Goal: Information Seeking & Learning: Learn about a topic

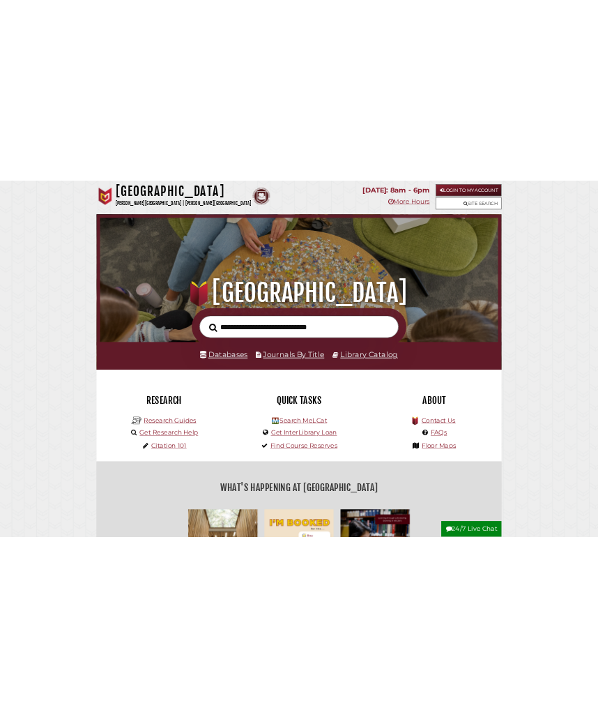
scroll to position [7, 7]
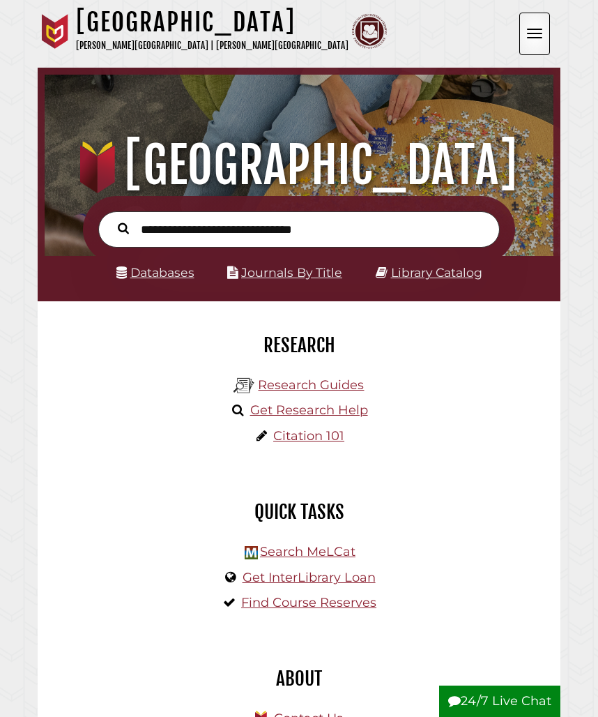
click at [172, 269] on link "Databases" at bounding box center [155, 272] width 78 height 15
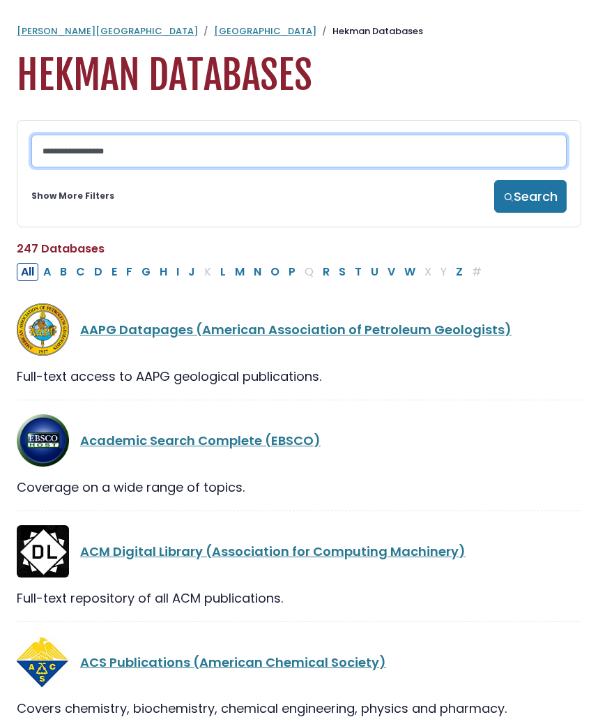
click at [192, 153] on input "Search database by title or keyword" at bounding box center [298, 151] width 535 height 33
type input "********"
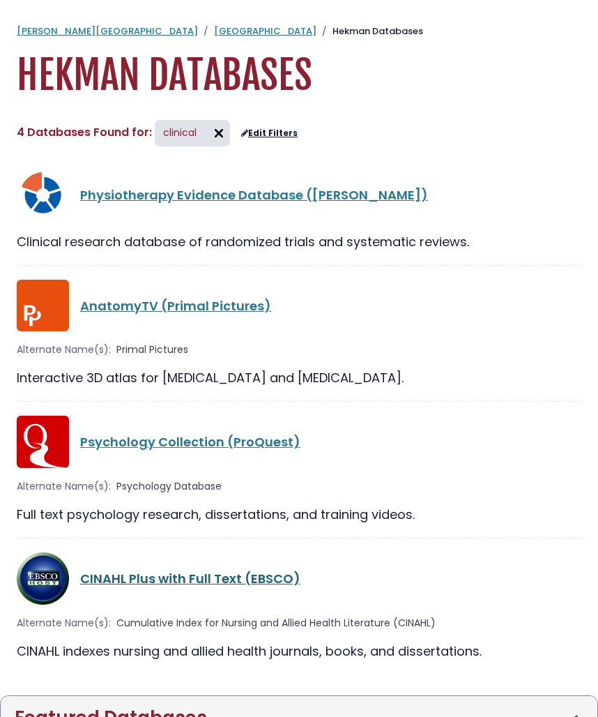
click at [161, 583] on link "CINAHL Plus with Full Text (EBSCO)" at bounding box center [190, 578] width 220 height 17
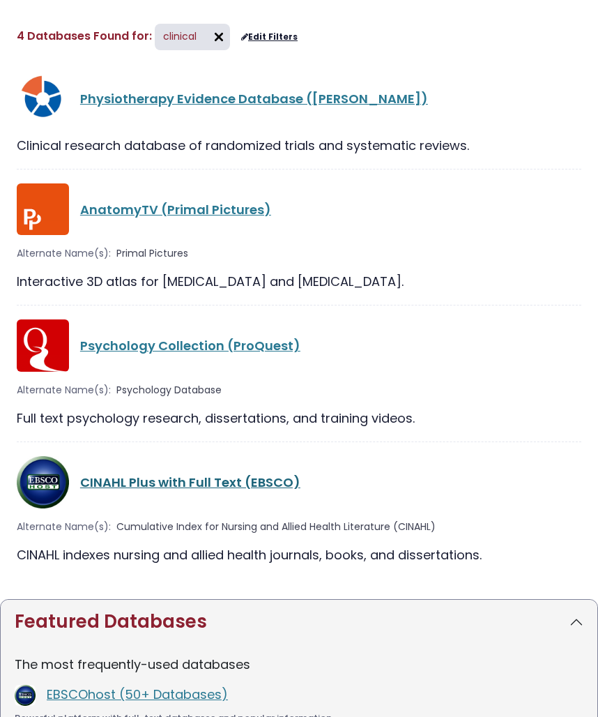
scroll to position [112, 0]
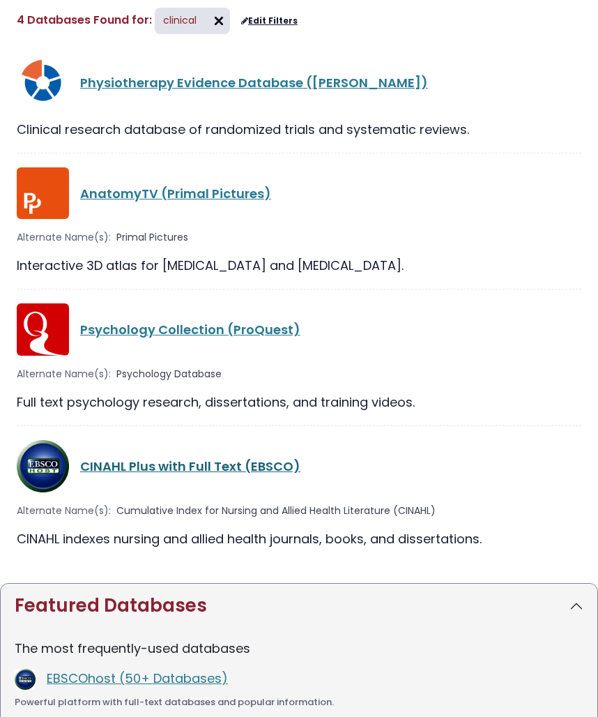
click at [105, 465] on link "CINAHL Plus with Full Text (EBSCO)" at bounding box center [190, 465] width 220 height 17
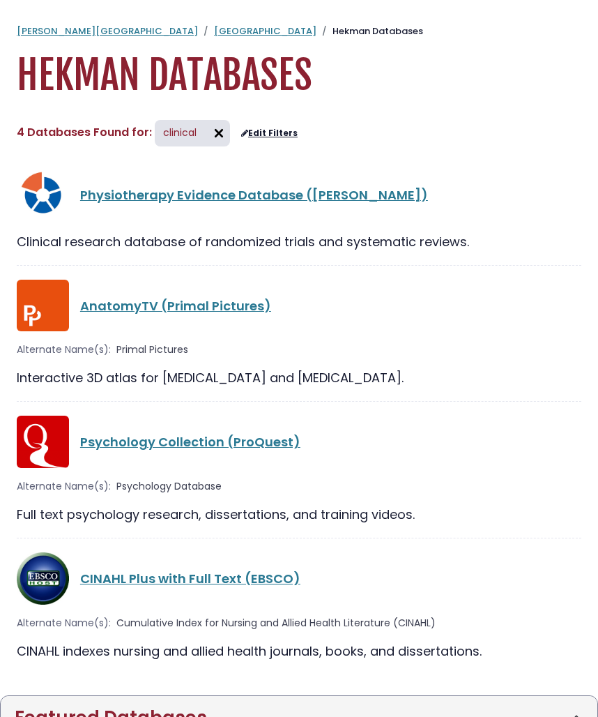
scroll to position [0, 0]
click at [215, 125] on img at bounding box center [219, 133] width 22 height 22
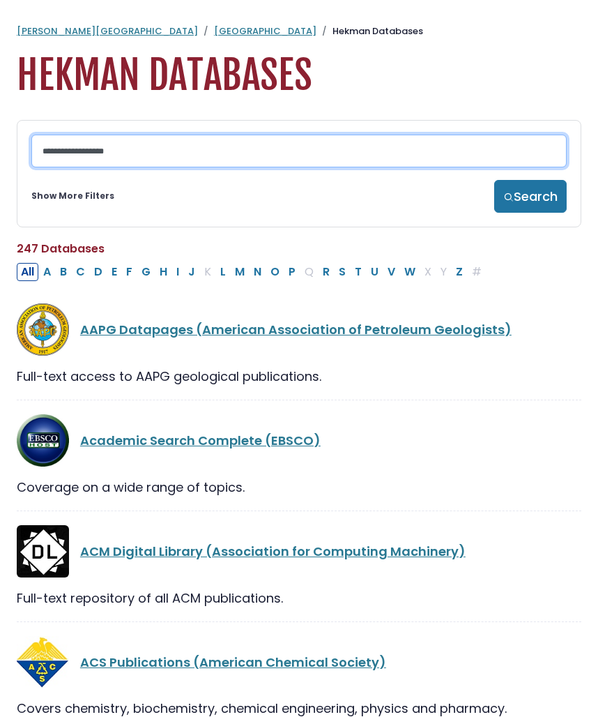
click at [258, 147] on input "Search database by title or keyword" at bounding box center [298, 151] width 535 height 33
type input "*******"
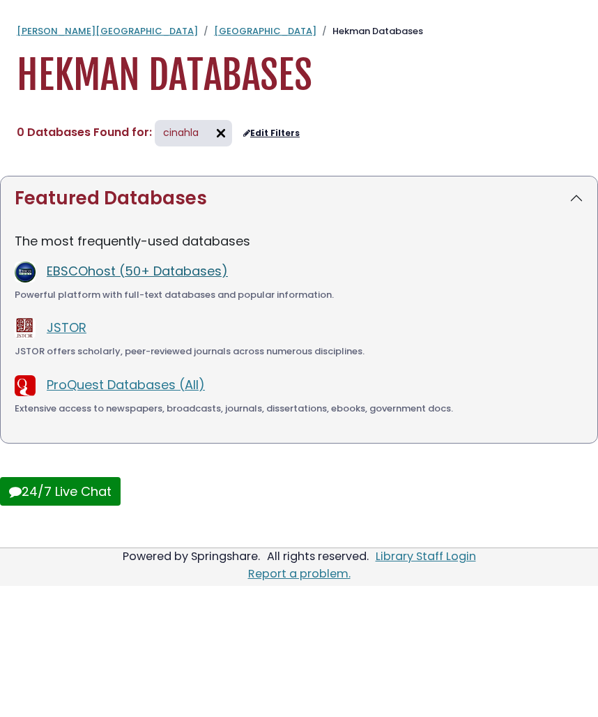
click at [154, 271] on link "EBSCOhost (50+ Databases)" at bounding box center [137, 270] width 181 height 17
click at [214, 29] on link "[GEOGRAPHIC_DATA]" at bounding box center [265, 30] width 102 height 13
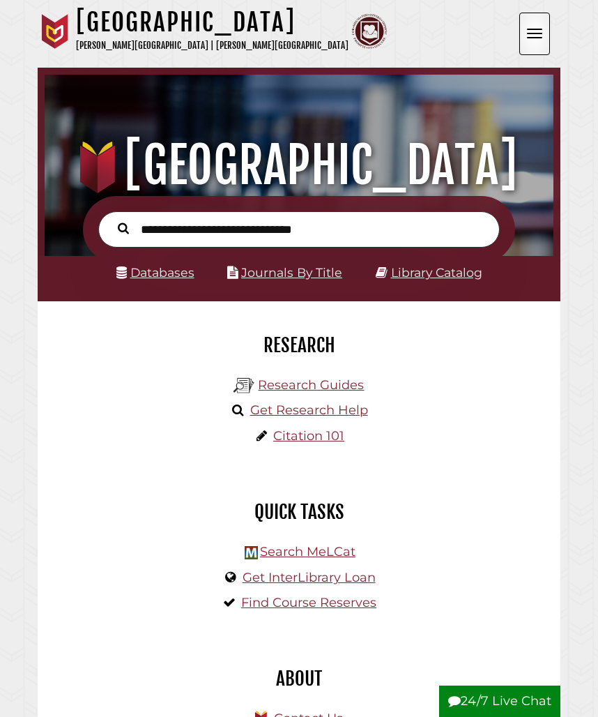
scroll to position [167, 502]
click at [174, 271] on link "Databases" at bounding box center [155, 272] width 78 height 15
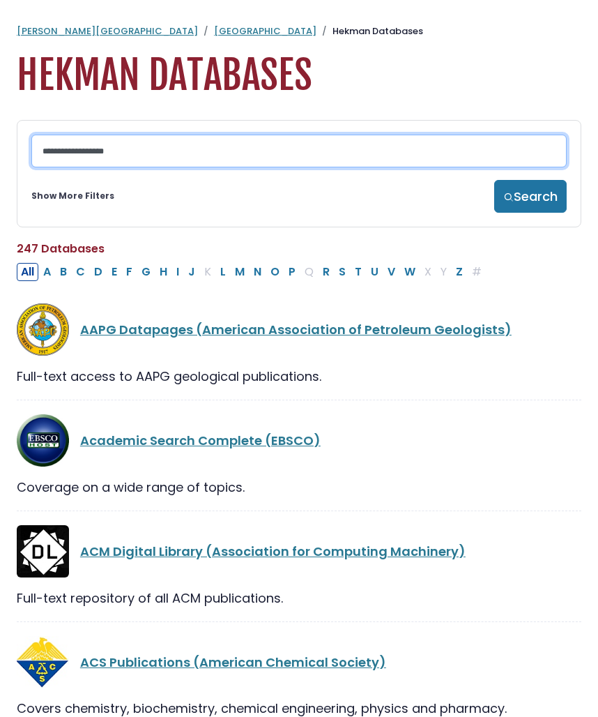
click at [212, 163] on input "Search database by title or keyword" at bounding box center [298, 151] width 535 height 33
type input "*******"
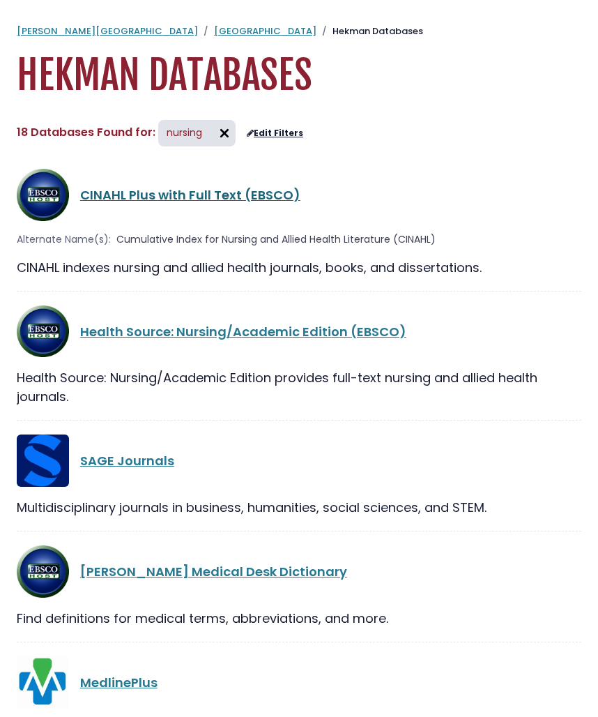
click at [188, 195] on link "CINAHL Plus with Full Text (EBSCO)" at bounding box center [190, 194] width 220 height 17
